Goal: Transaction & Acquisition: Purchase product/service

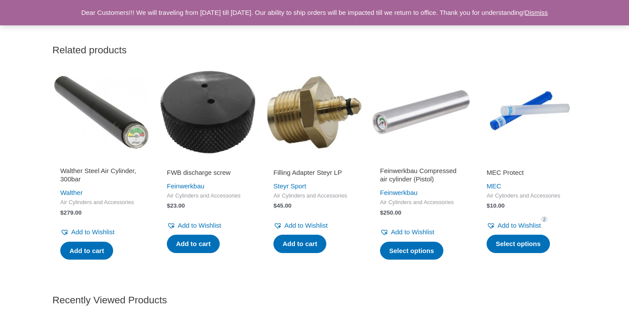
scroll to position [758, 0]
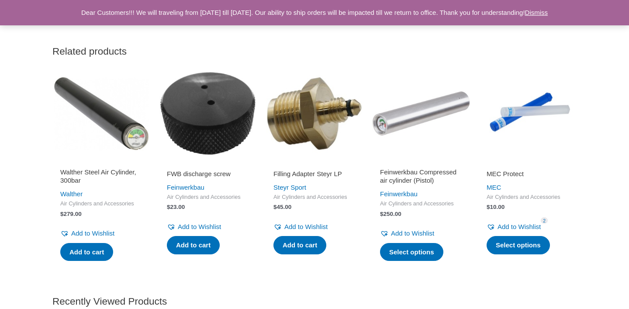
click at [104, 173] on h2 "Walther Steel Air Cylinder, 300bar" at bounding box center [101, 176] width 82 height 17
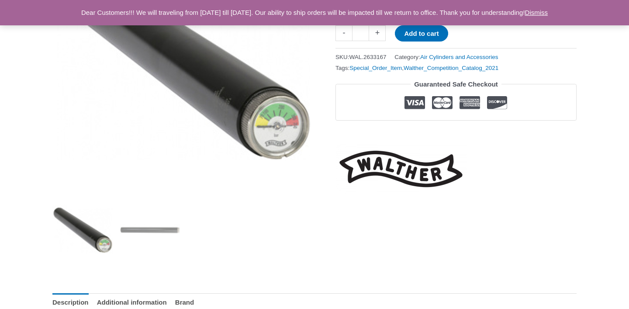
scroll to position [185, 0]
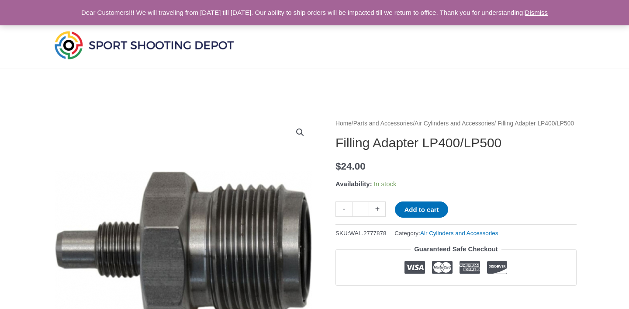
click at [548, 16] on link "Dismiss" at bounding box center [536, 12] width 23 height 7
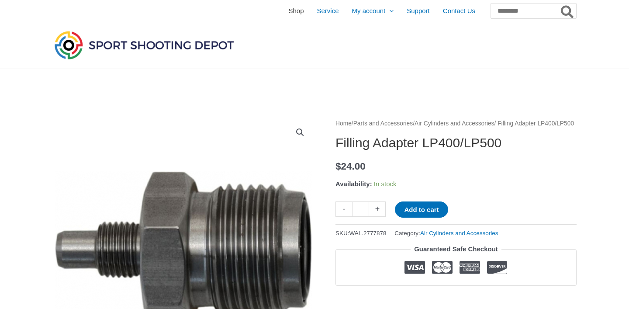
click at [288, 9] on span "Shop" at bounding box center [295, 11] width 15 height 22
click at [288, 13] on span "Shop" at bounding box center [295, 11] width 15 height 22
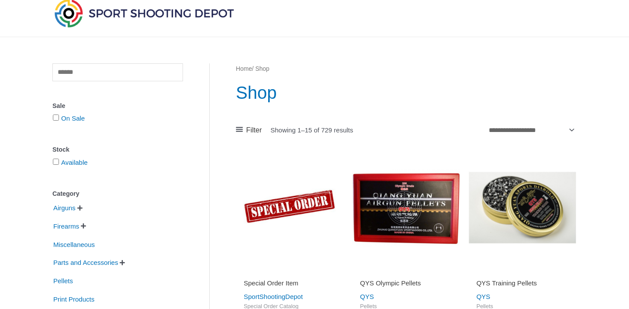
scroll to position [36, 0]
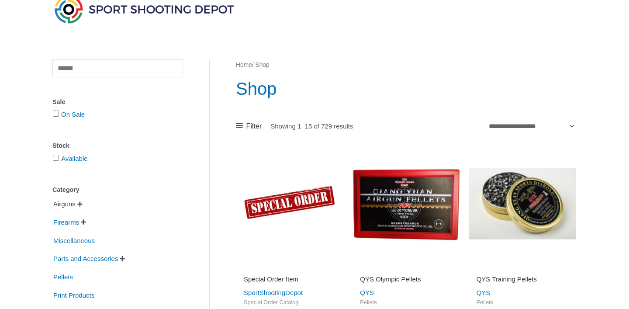
click at [75, 204] on span "Airguns" at bounding box center [64, 204] width 24 height 15
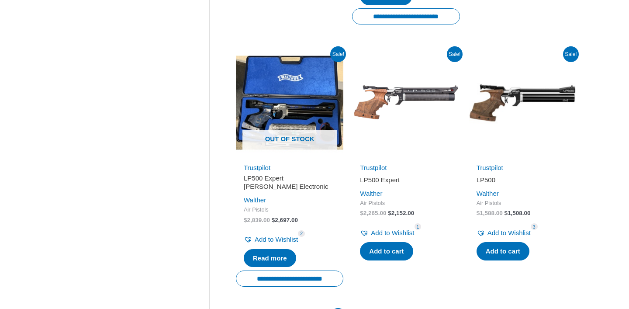
scroll to position [400, 0]
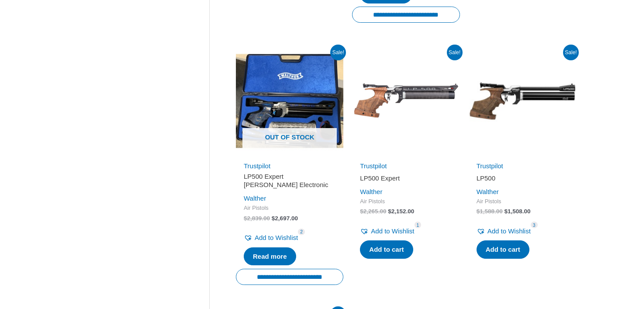
click at [485, 174] on h2 "LP500" at bounding box center [522, 178] width 92 height 9
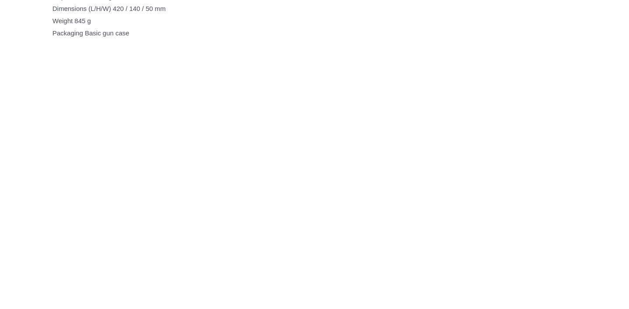
scroll to position [761, 0]
